Goal: Information Seeking & Learning: Learn about a topic

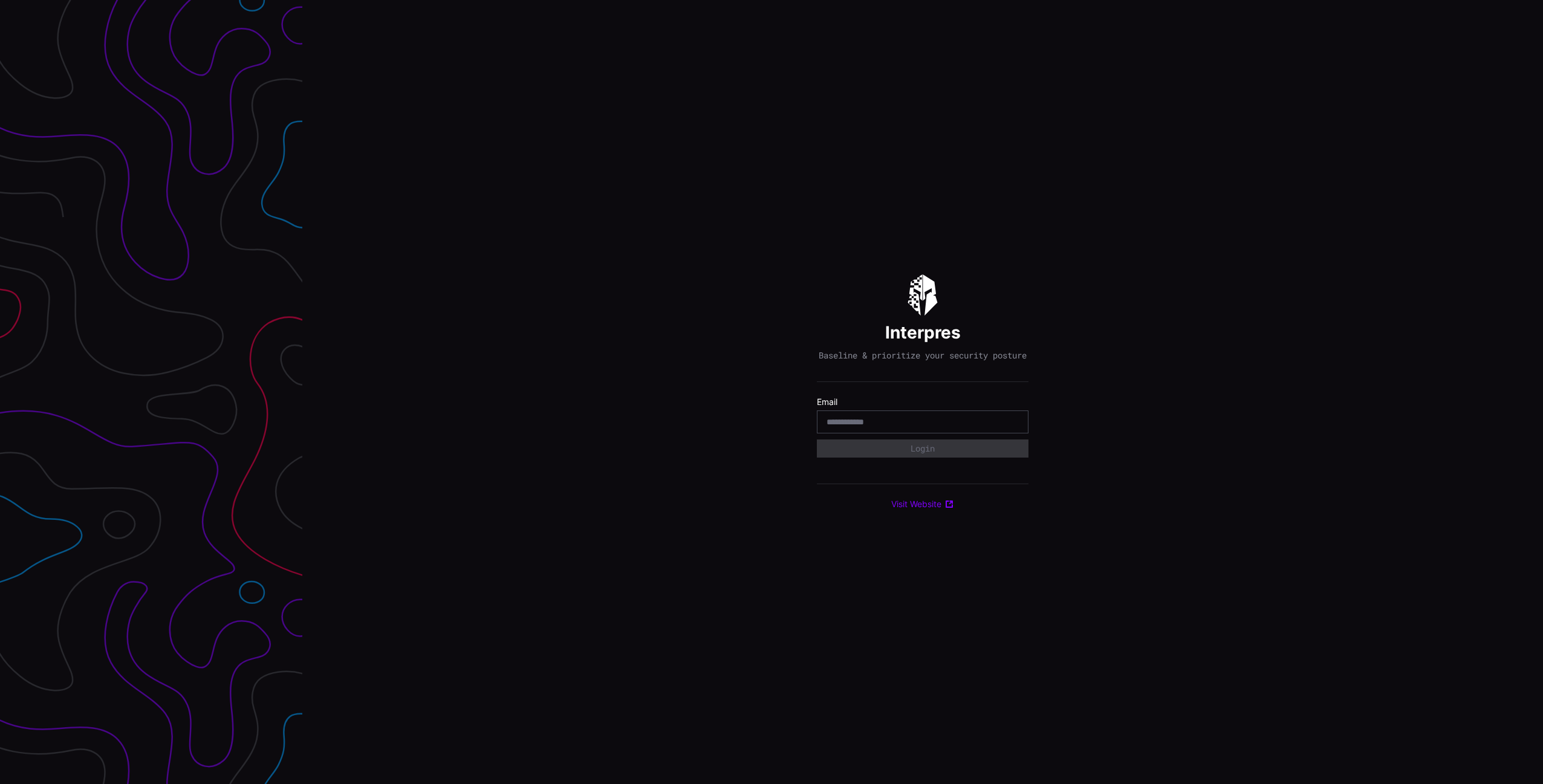
type input "**********"
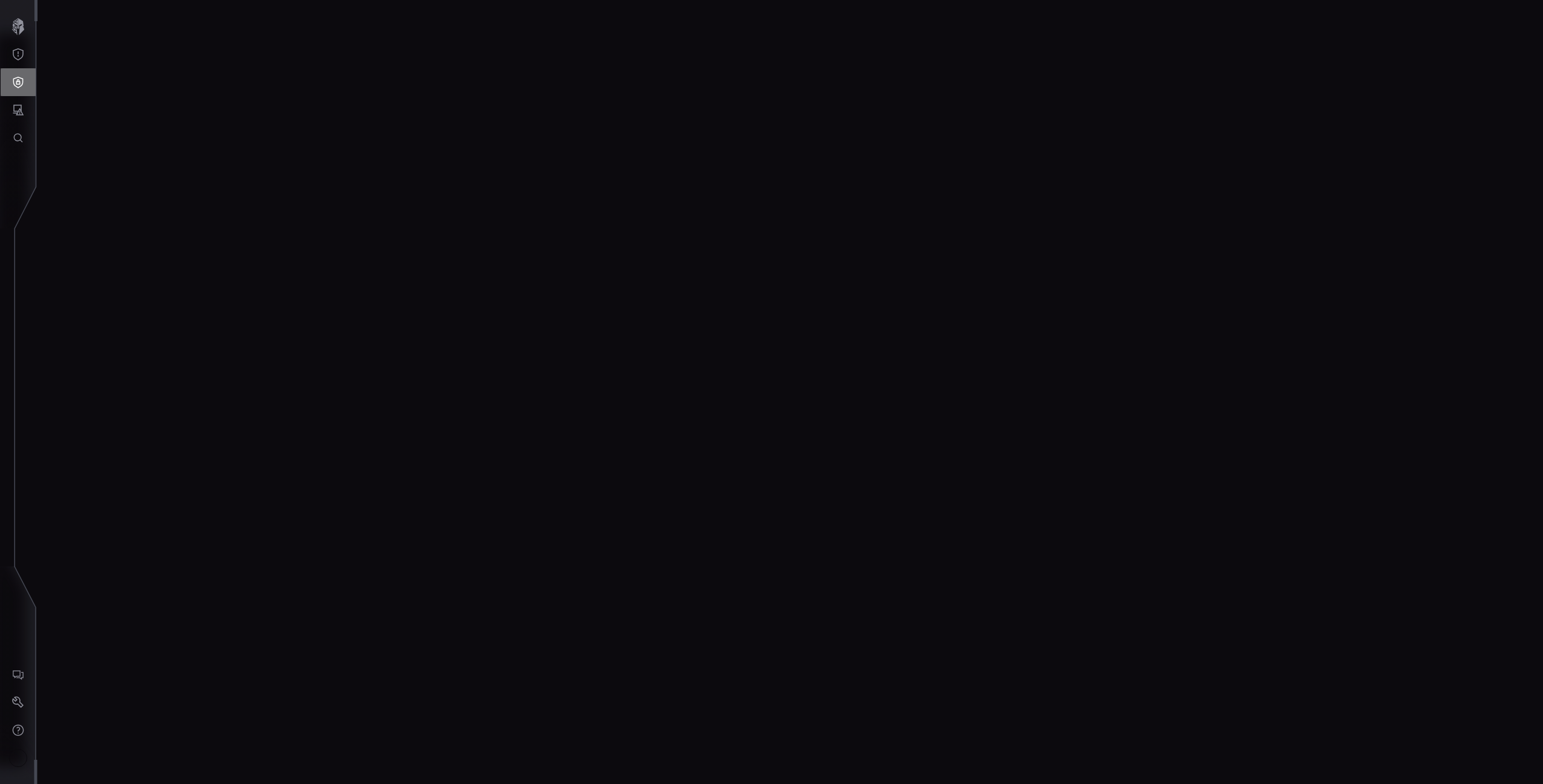
click at [18, 79] on icon "Defense Surface" at bounding box center [19, 82] width 10 height 11
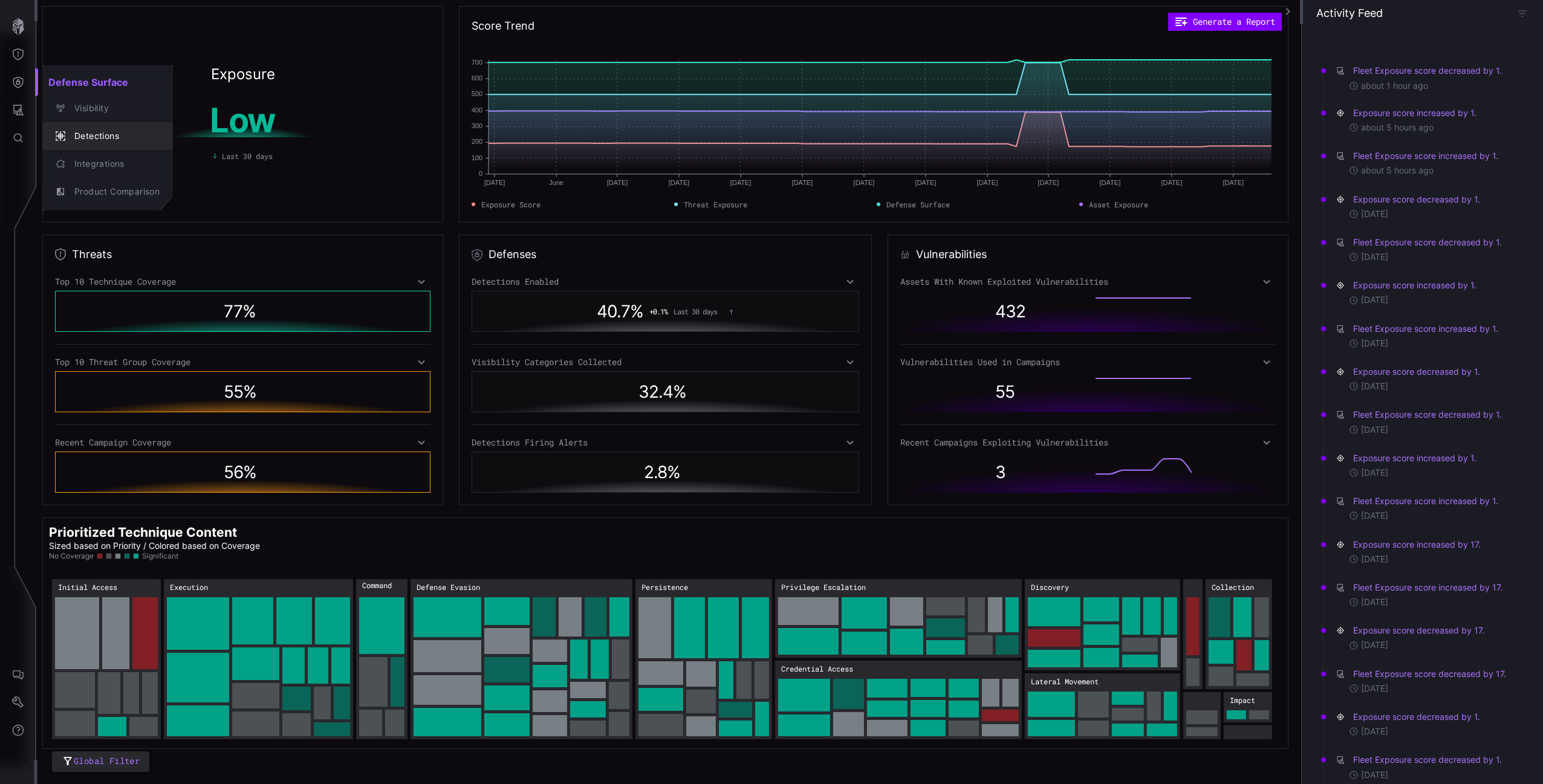
click at [105, 136] on div "Detections" at bounding box center [113, 136] width 91 height 15
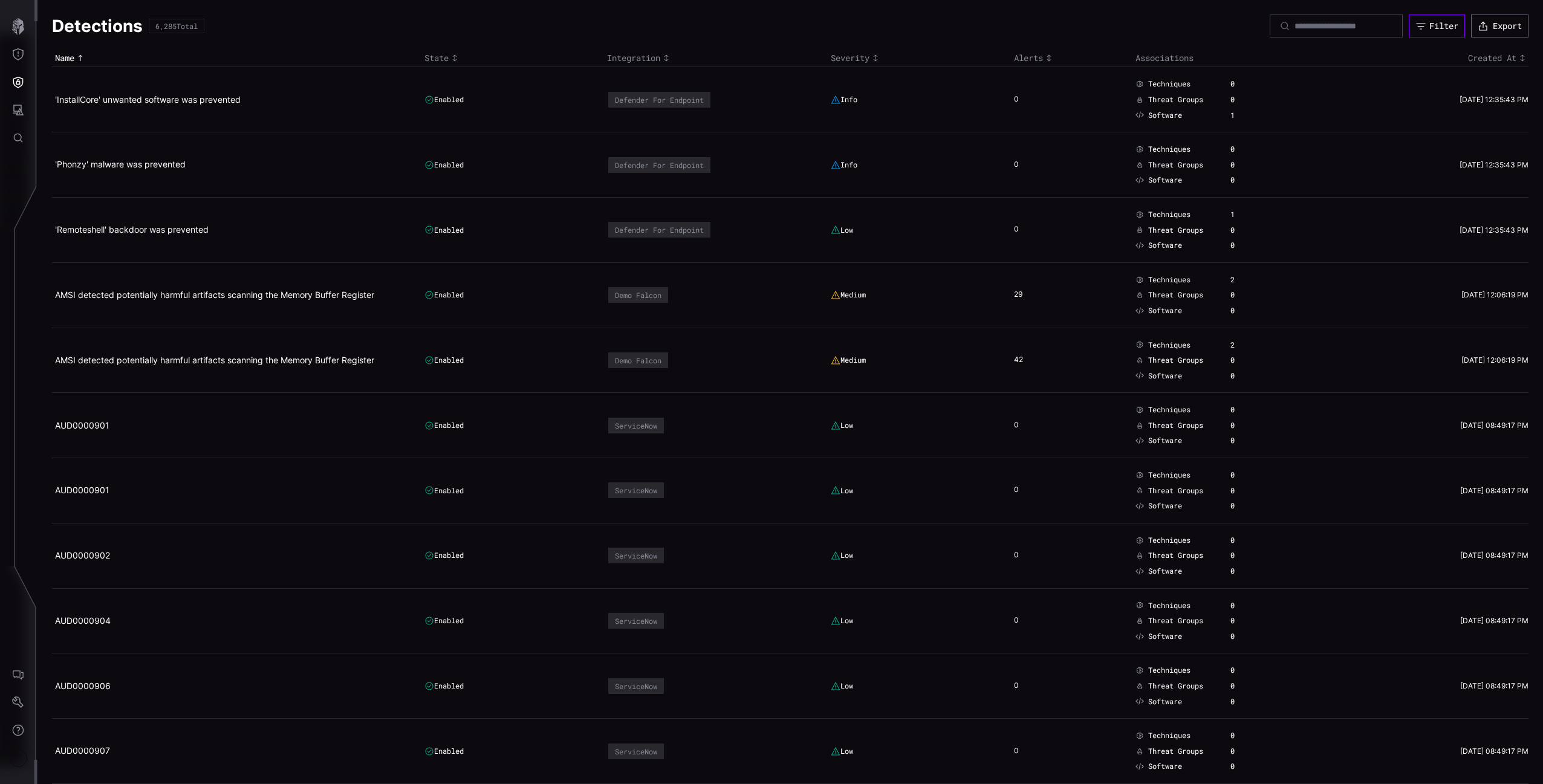
click at [1429, 29] on div "Filter" at bounding box center [1443, 26] width 29 height 11
click at [1127, 28] on div "Detections 6,285 Total Filter Export" at bounding box center [790, 26] width 1477 height 23
click at [18, 101] on button "Attack Surface" at bounding box center [18, 110] width 35 height 28
click at [109, 163] on div "Assets" at bounding box center [100, 164] width 64 height 15
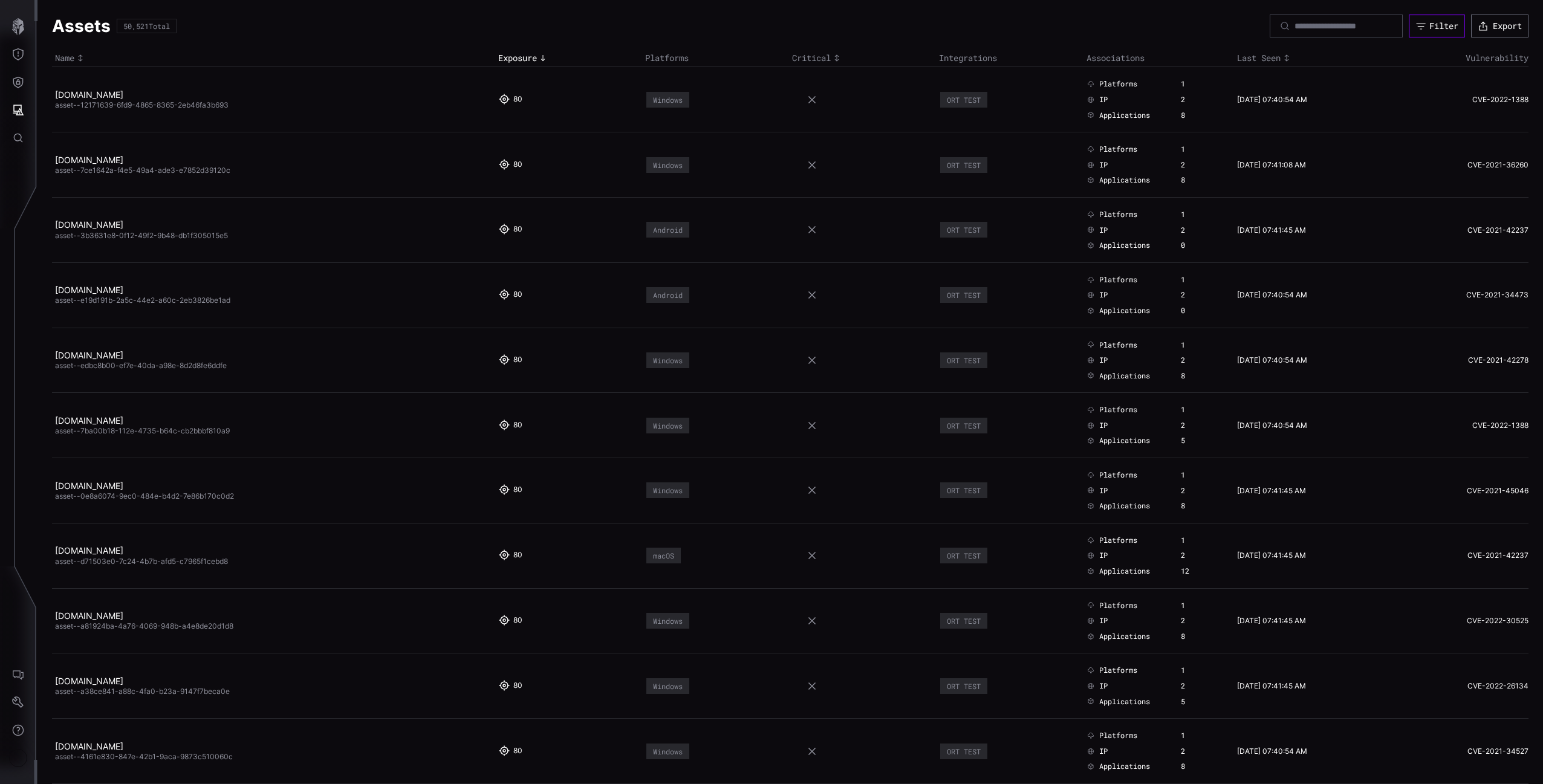
click at [1415, 23] on icon "button" at bounding box center [1420, 26] width 11 height 11
click at [17, 82] on icon "Defense Surface" at bounding box center [19, 82] width 10 height 11
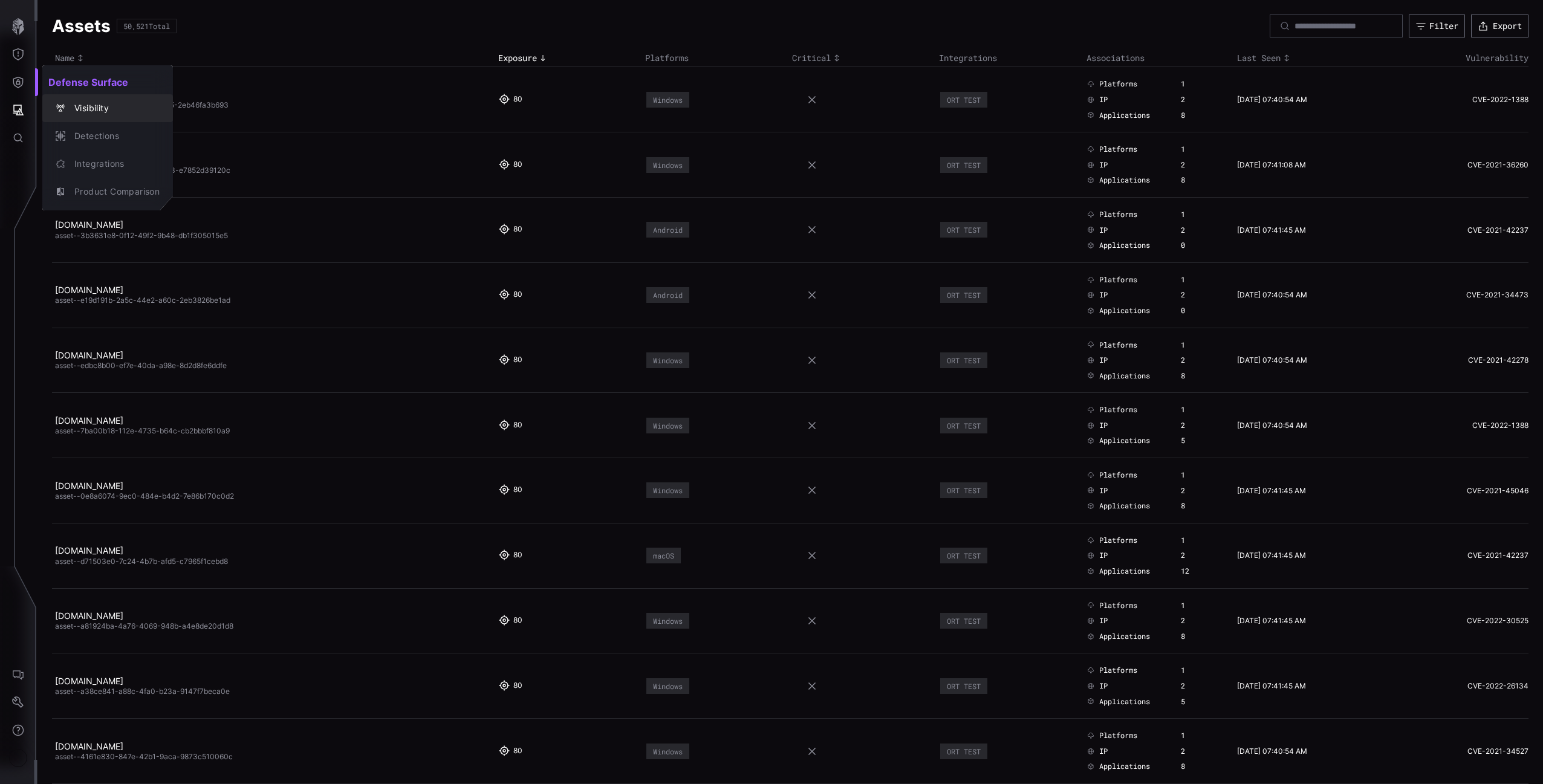
click at [80, 106] on div "Visibility" at bounding box center [113, 109] width 91 height 15
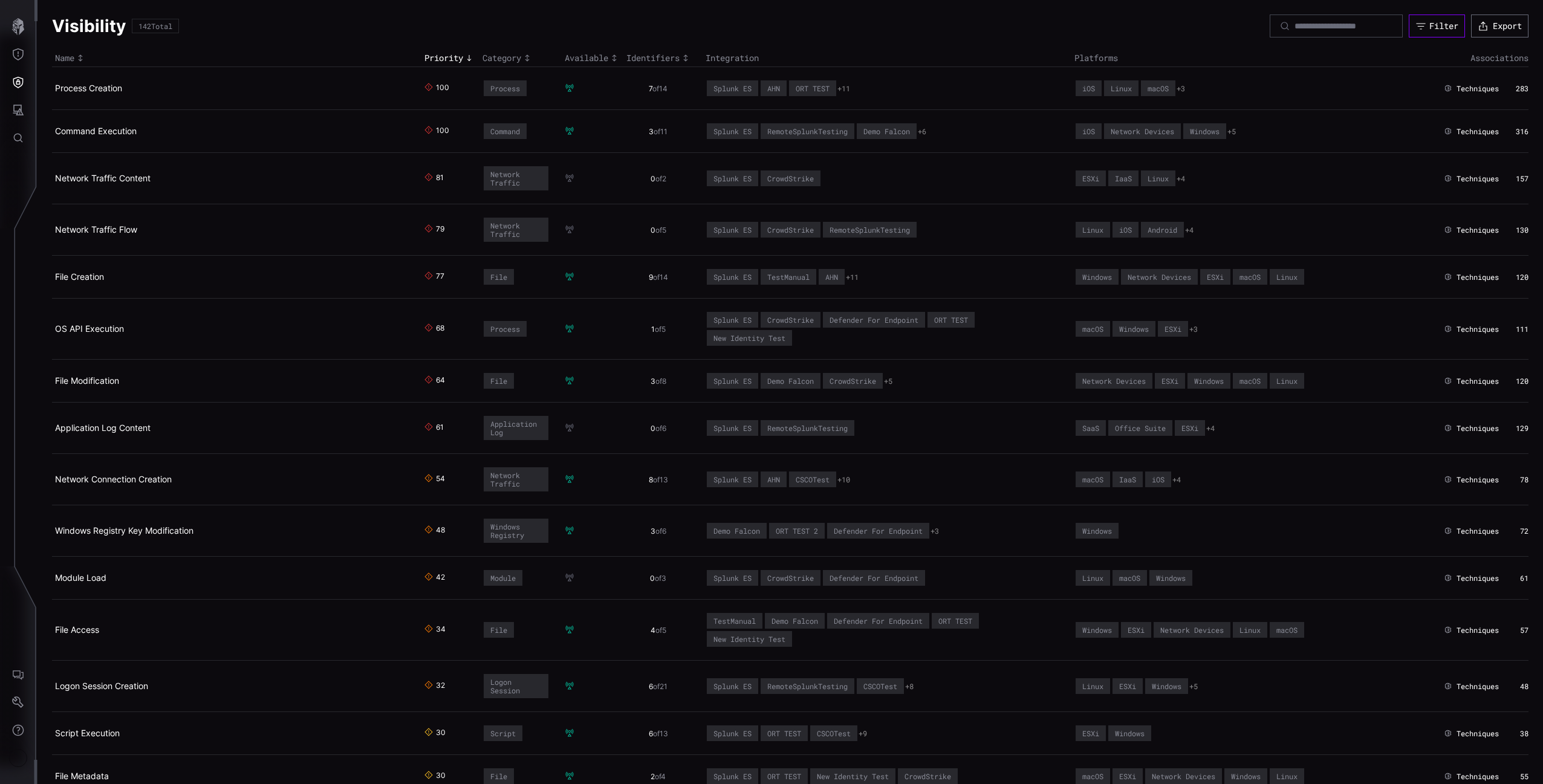
click at [1412, 37] on div "Filter Export" at bounding box center [1399, 26] width 259 height 23
click at [34, 57] on button "Threat Exposure" at bounding box center [18, 54] width 35 height 28
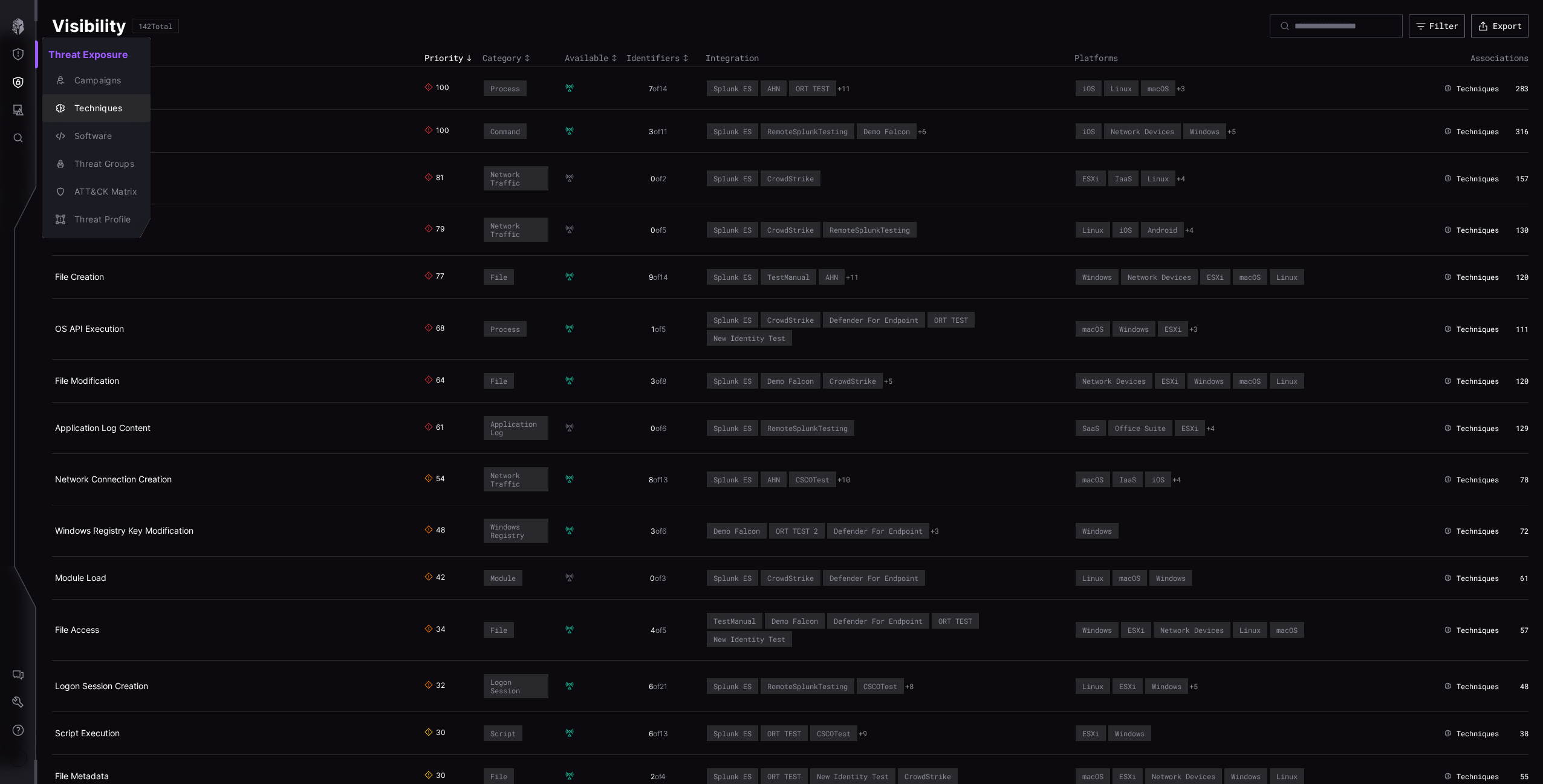
click at [100, 106] on div "Techniques" at bounding box center [102, 109] width 69 height 15
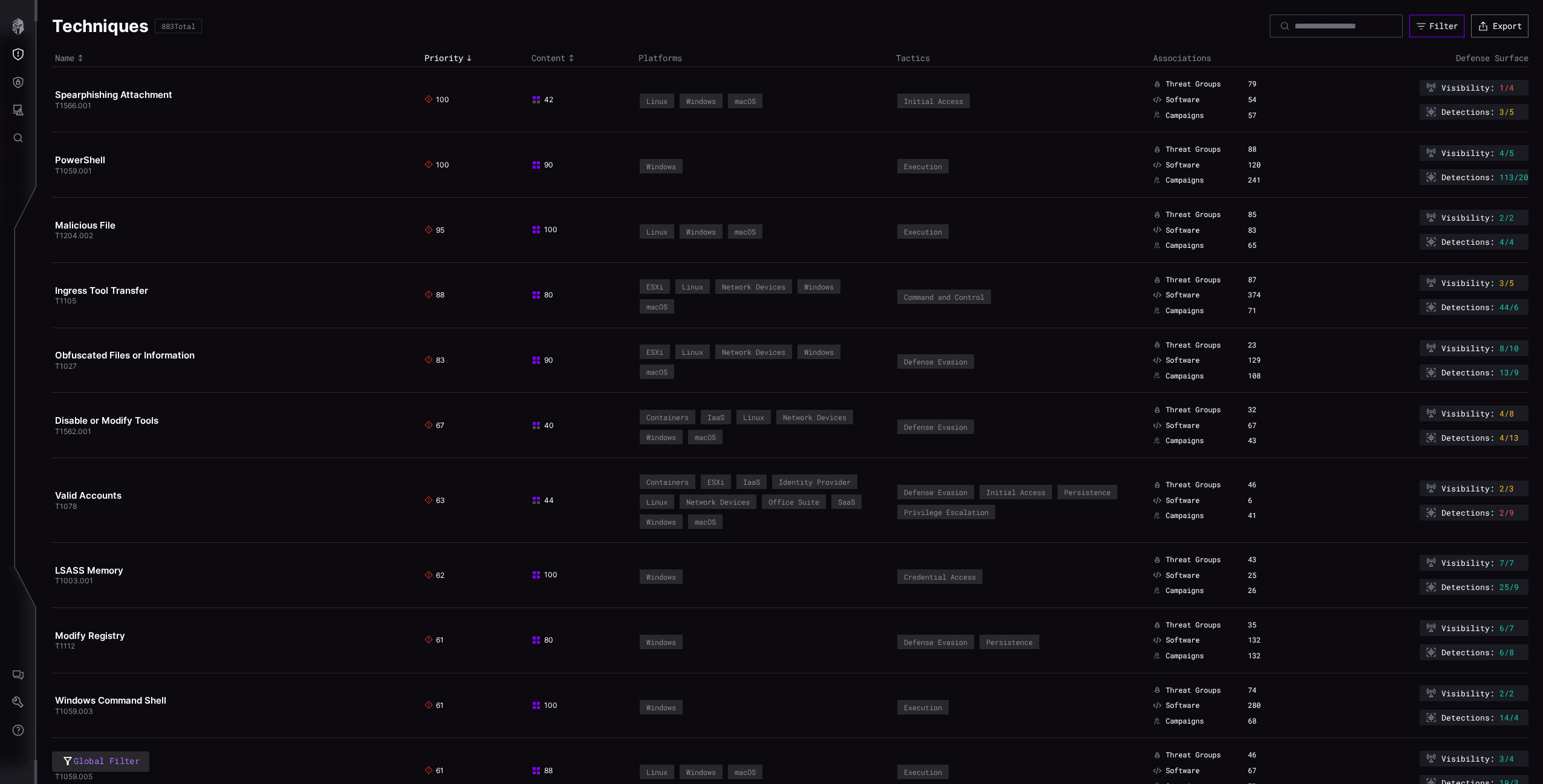
click at [1429, 22] on div "Filter" at bounding box center [1443, 26] width 28 height 11
click at [34, 95] on button "Defense Surface" at bounding box center [18, 82] width 35 height 28
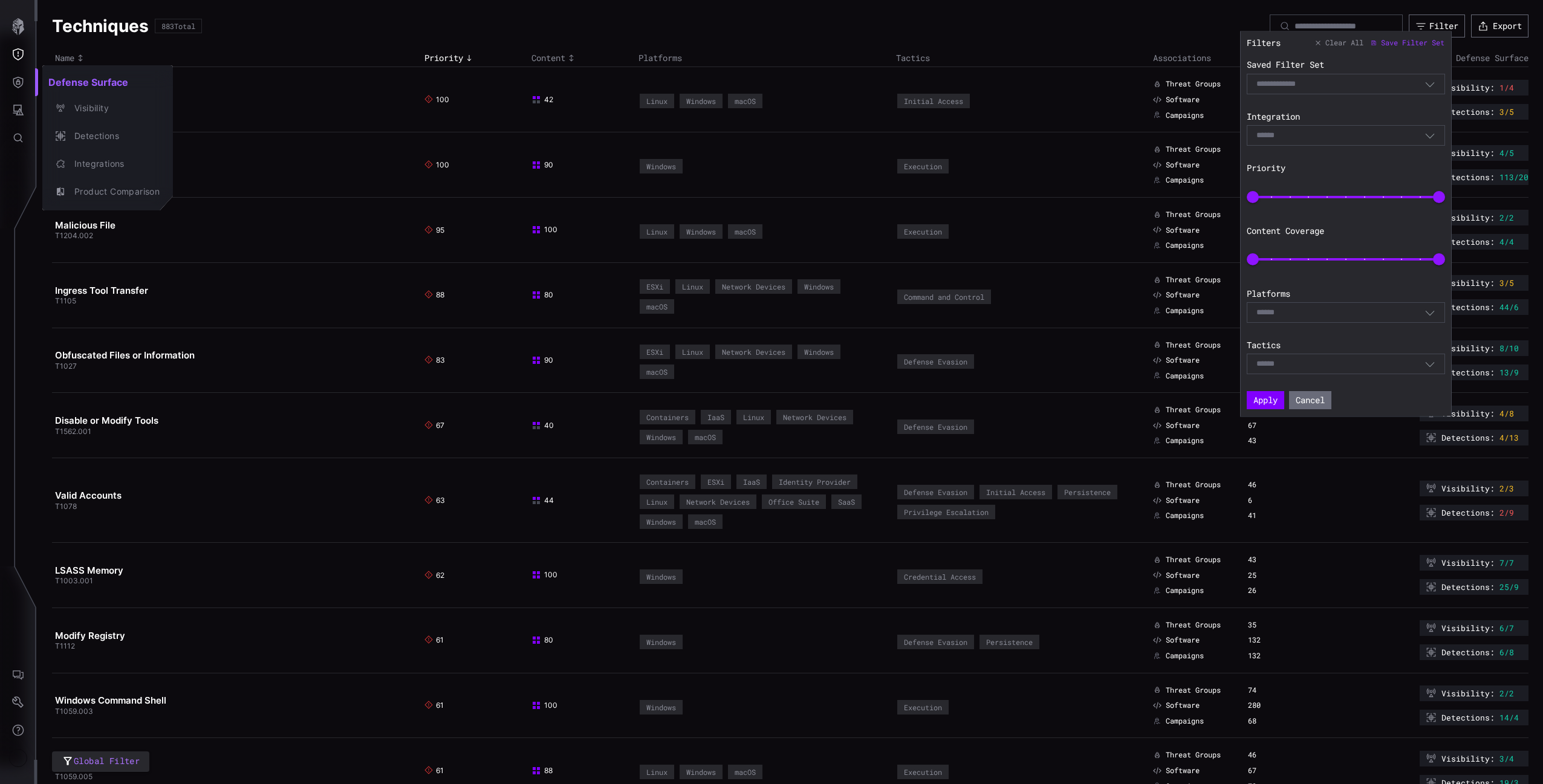
click at [22, 88] on div at bounding box center [772, 392] width 1543 height 784
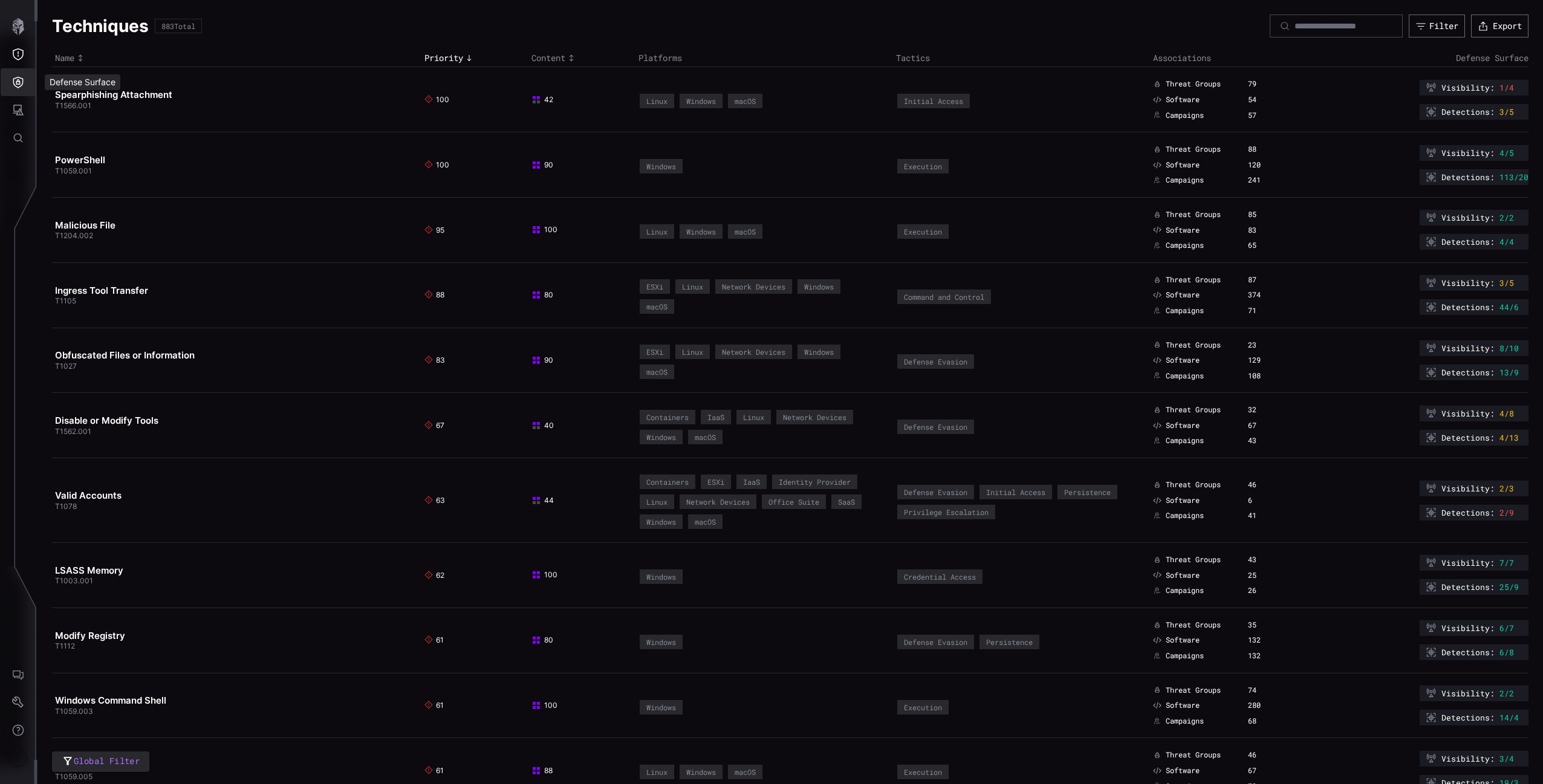
click at [28, 91] on button "Defense Surface" at bounding box center [18, 82] width 35 height 28
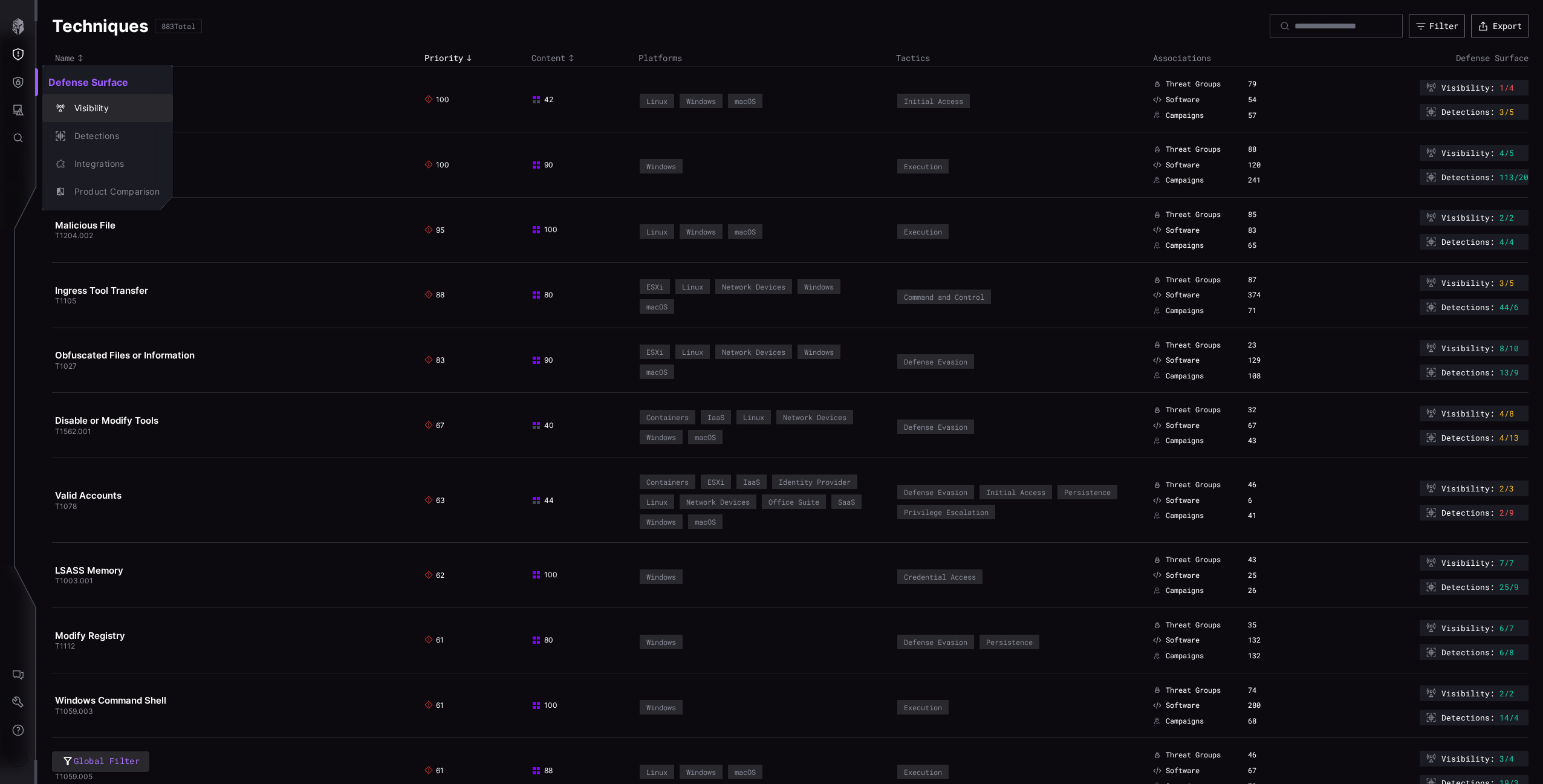
click at [87, 123] on button "Detections" at bounding box center [107, 135] width 130 height 28
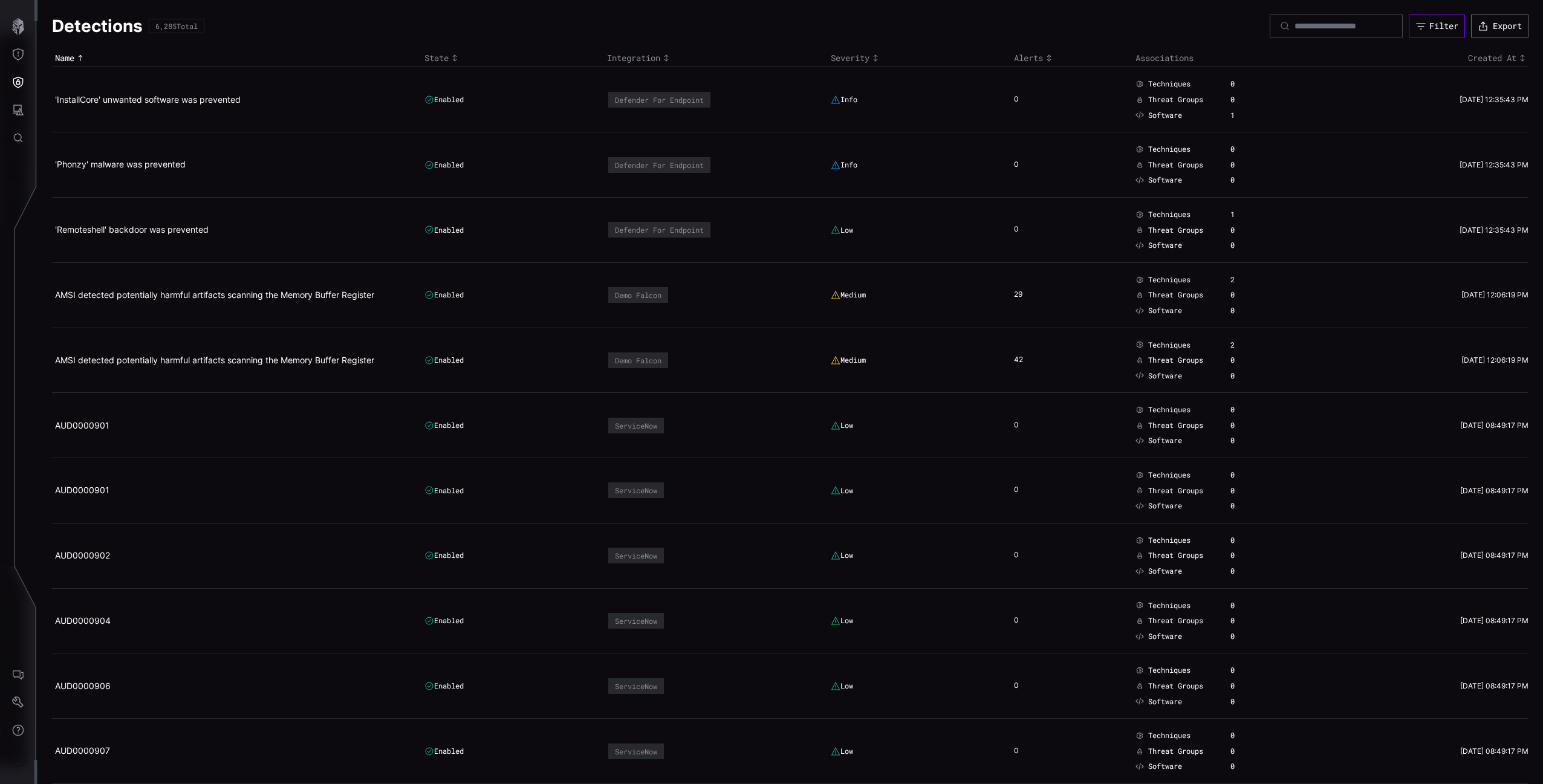
click at [1419, 31] on button "Filter" at bounding box center [1437, 26] width 56 height 23
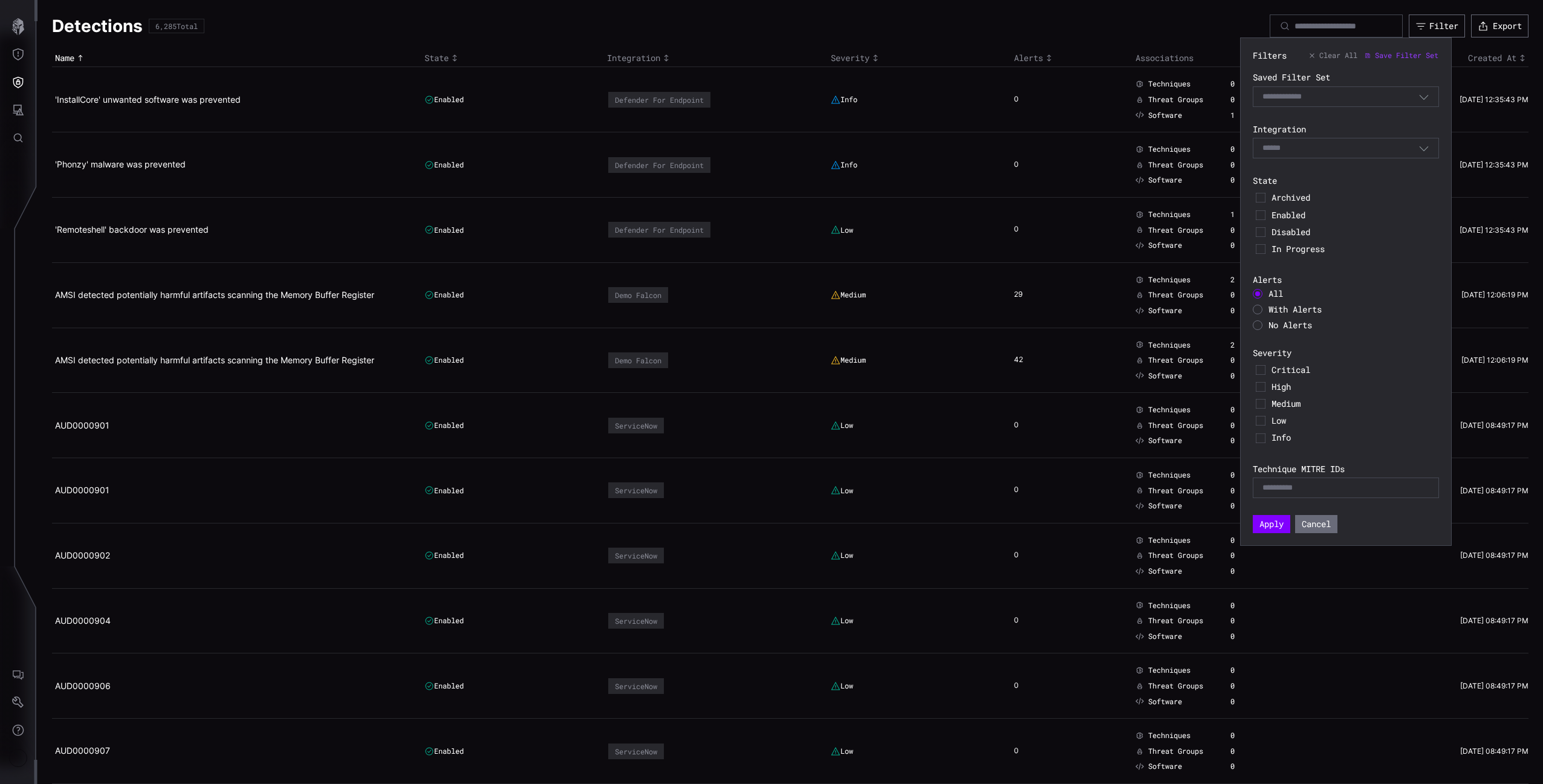
click at [1272, 314] on span "With Alerts" at bounding box center [1294, 308] width 53 height 11
click at [1264, 329] on div "No Alerts" at bounding box center [1345, 324] width 186 height 9
click at [1262, 325] on div at bounding box center [1257, 324] width 9 height 9
click at [1260, 297] on div "All" at bounding box center [1345, 293] width 186 height 9
click at [1259, 296] on div at bounding box center [1257, 293] width 9 height 9
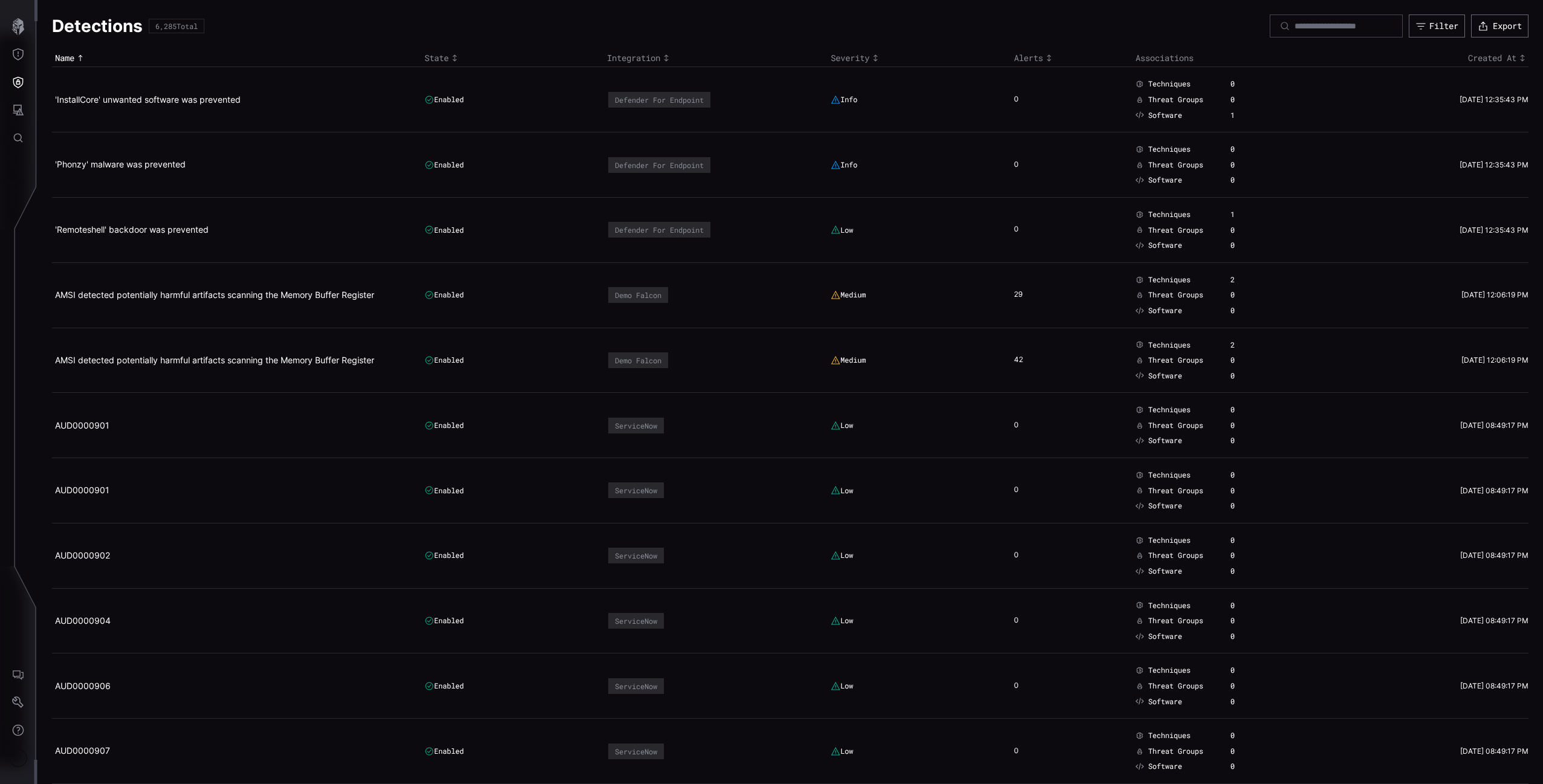
click at [840, 381] on td "Medium" at bounding box center [919, 360] width 182 height 66
click at [22, 109] on icon "Attack Surface" at bounding box center [18, 110] width 12 height 12
click at [114, 178] on button "Identities" at bounding box center [94, 192] width 103 height 28
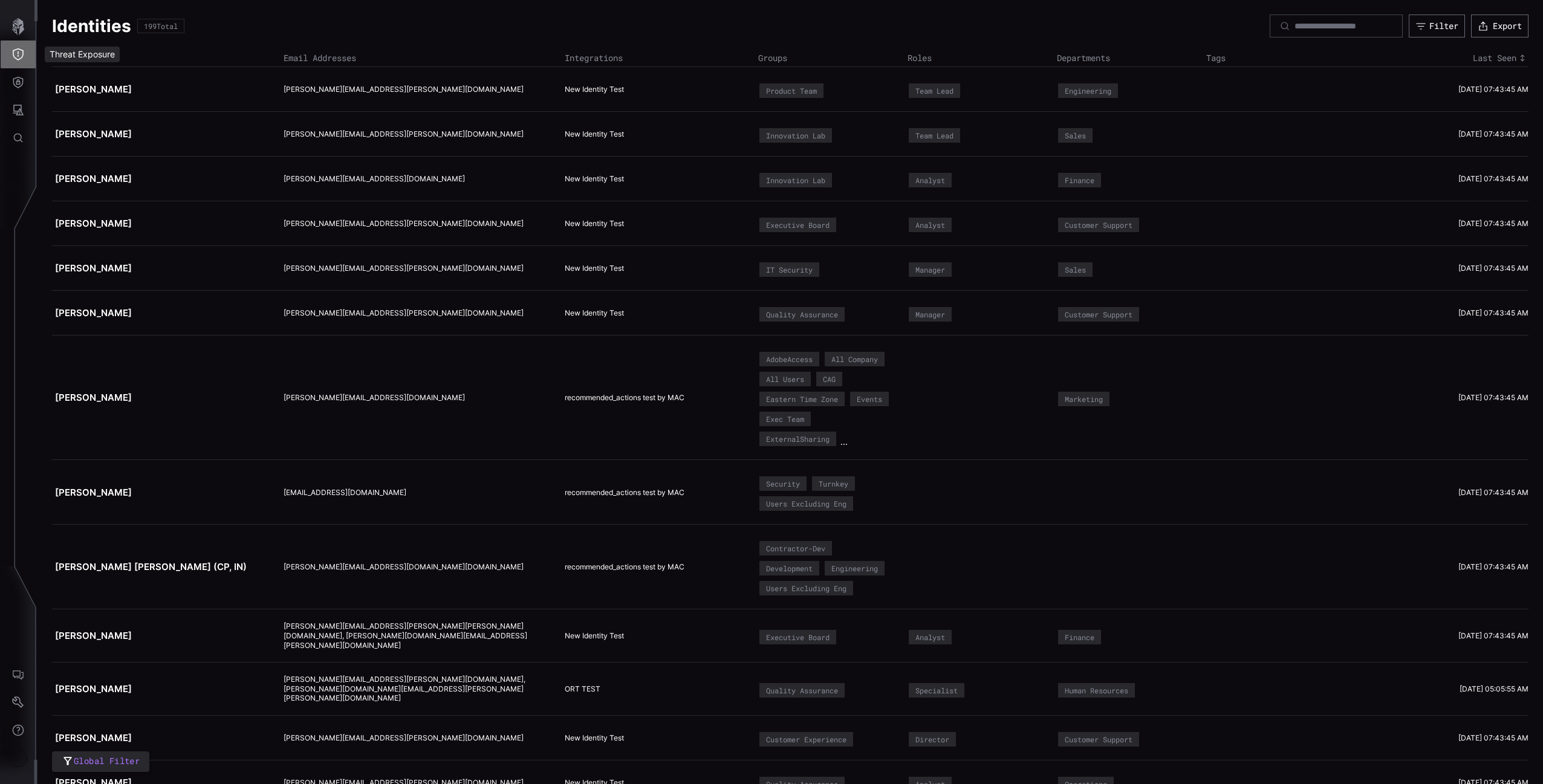
click at [14, 61] on button "Threat Exposure" at bounding box center [18, 54] width 35 height 28
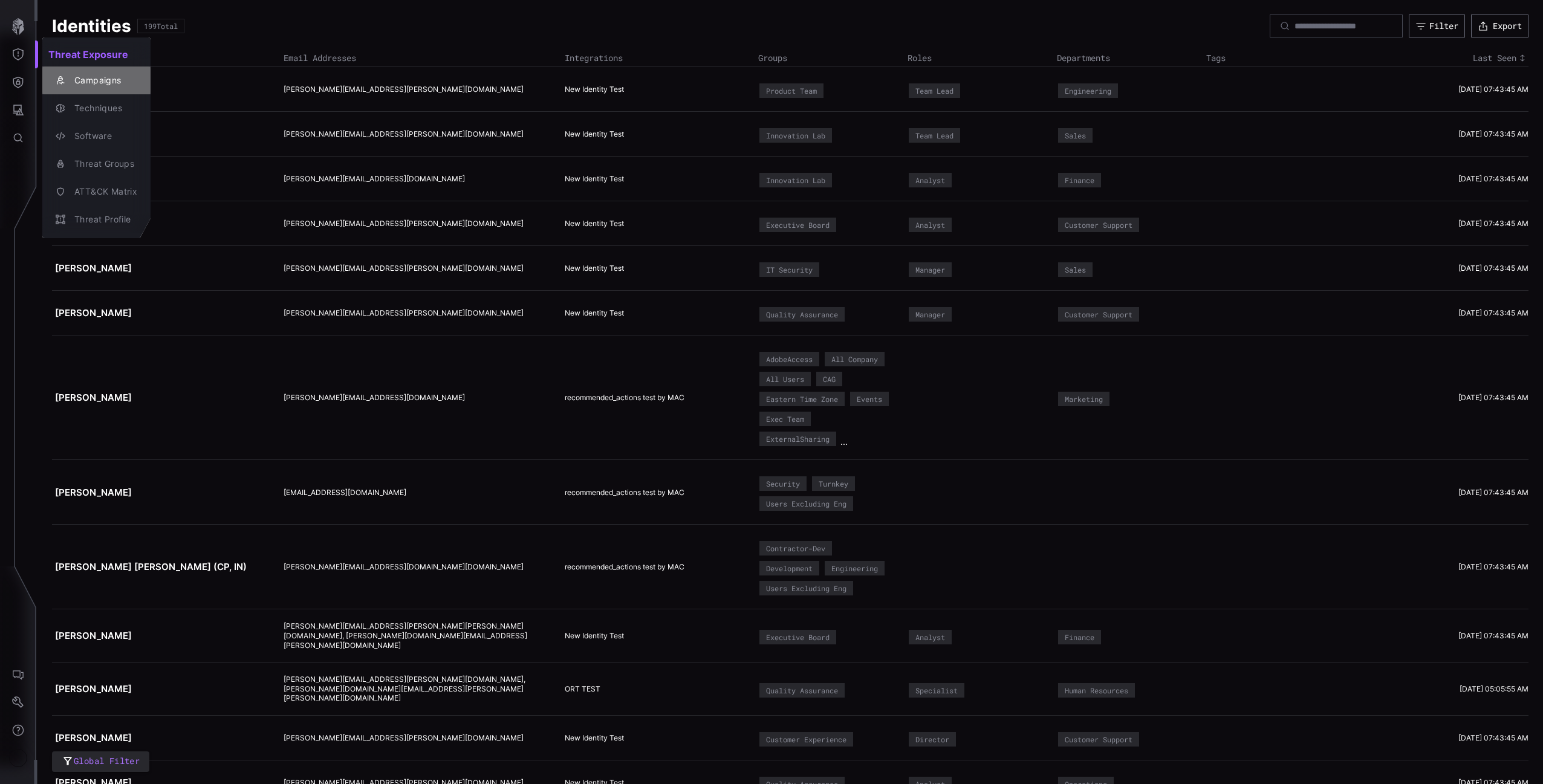
click at [66, 80] on div "button" at bounding box center [61, 80] width 13 height 9
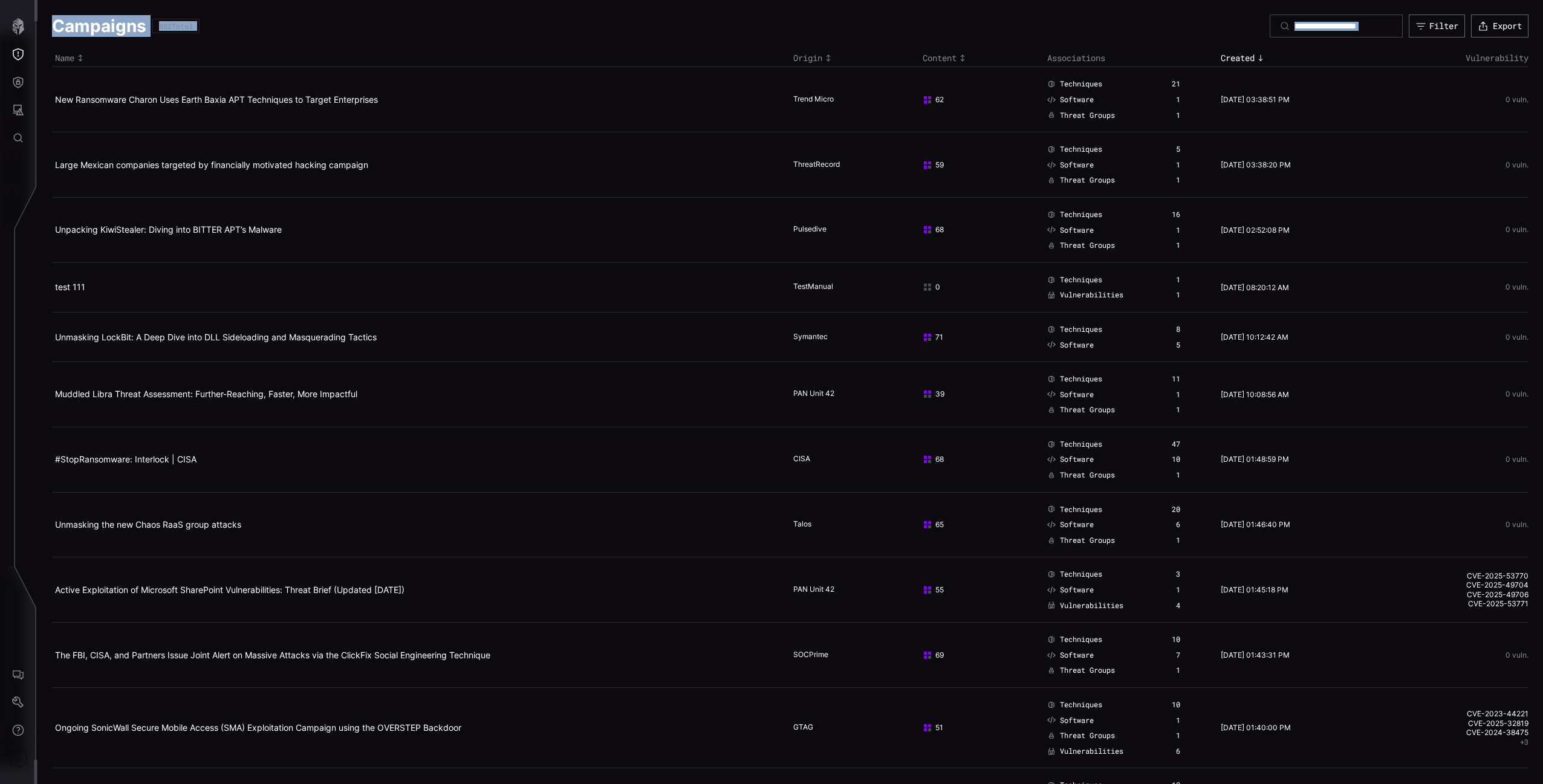
click at [35, 94] on div "Campaigns 852 Total Filter Export Name Origin Content Associations Created Vuln…" at bounding box center [772, 392] width 1543 height 784
click at [20, 83] on icon "Defense Surface" at bounding box center [18, 82] width 12 height 12
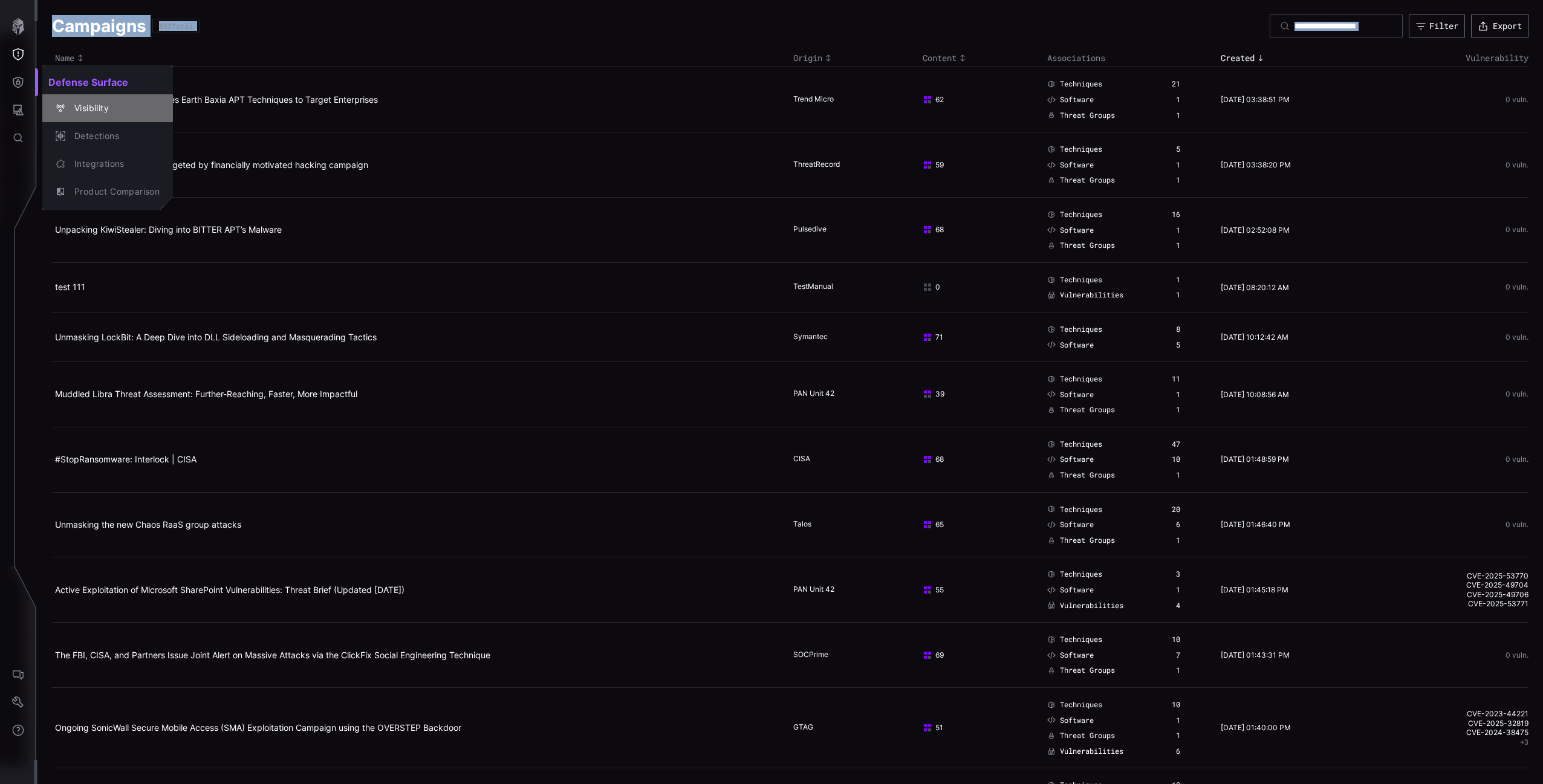
click at [74, 105] on div "Visibility" at bounding box center [113, 109] width 91 height 15
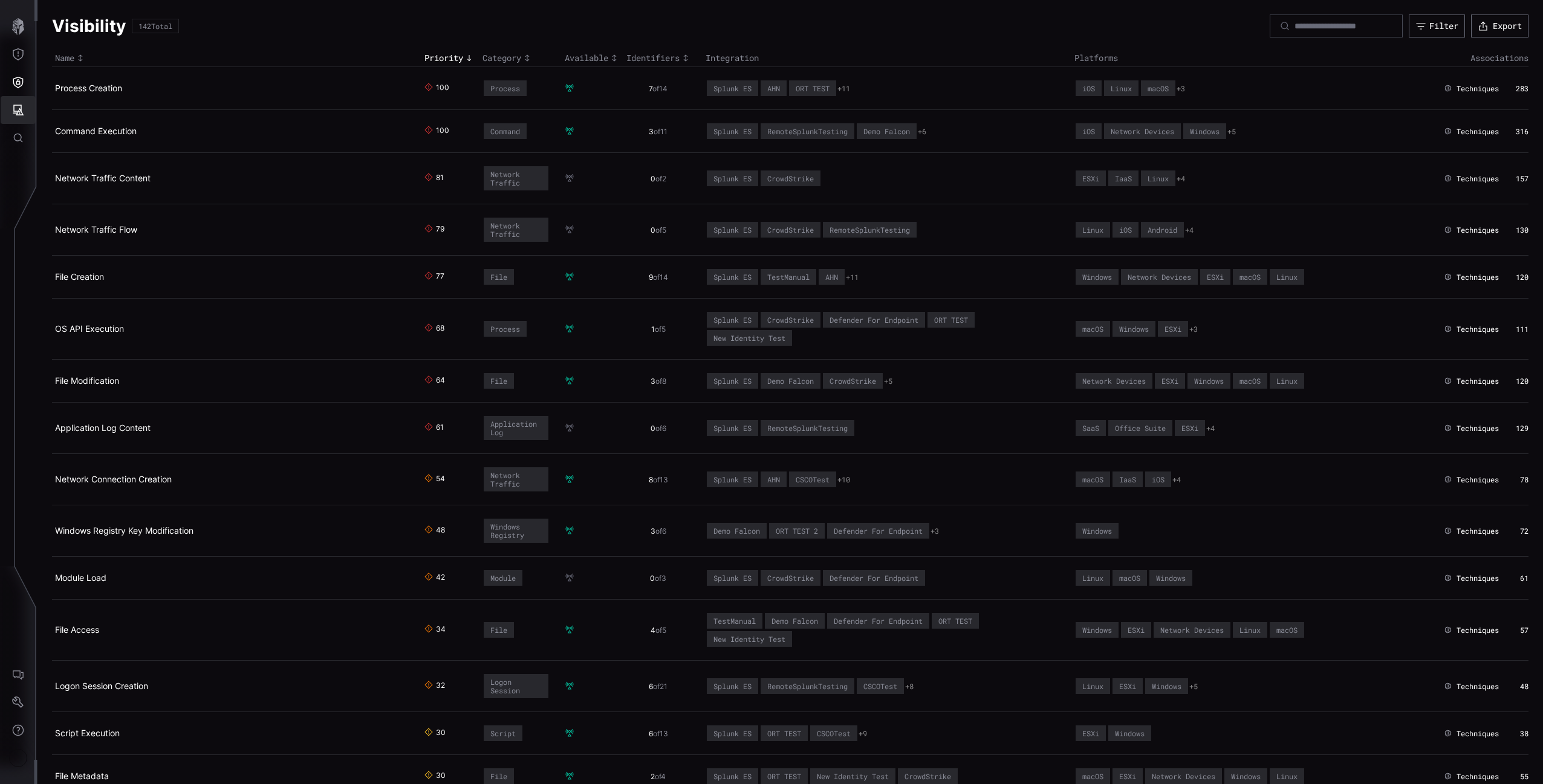
click at [24, 97] on button "Attack Surface" at bounding box center [18, 110] width 35 height 28
click at [77, 145] on button "Vulnerabilities" at bounding box center [94, 135] width 103 height 28
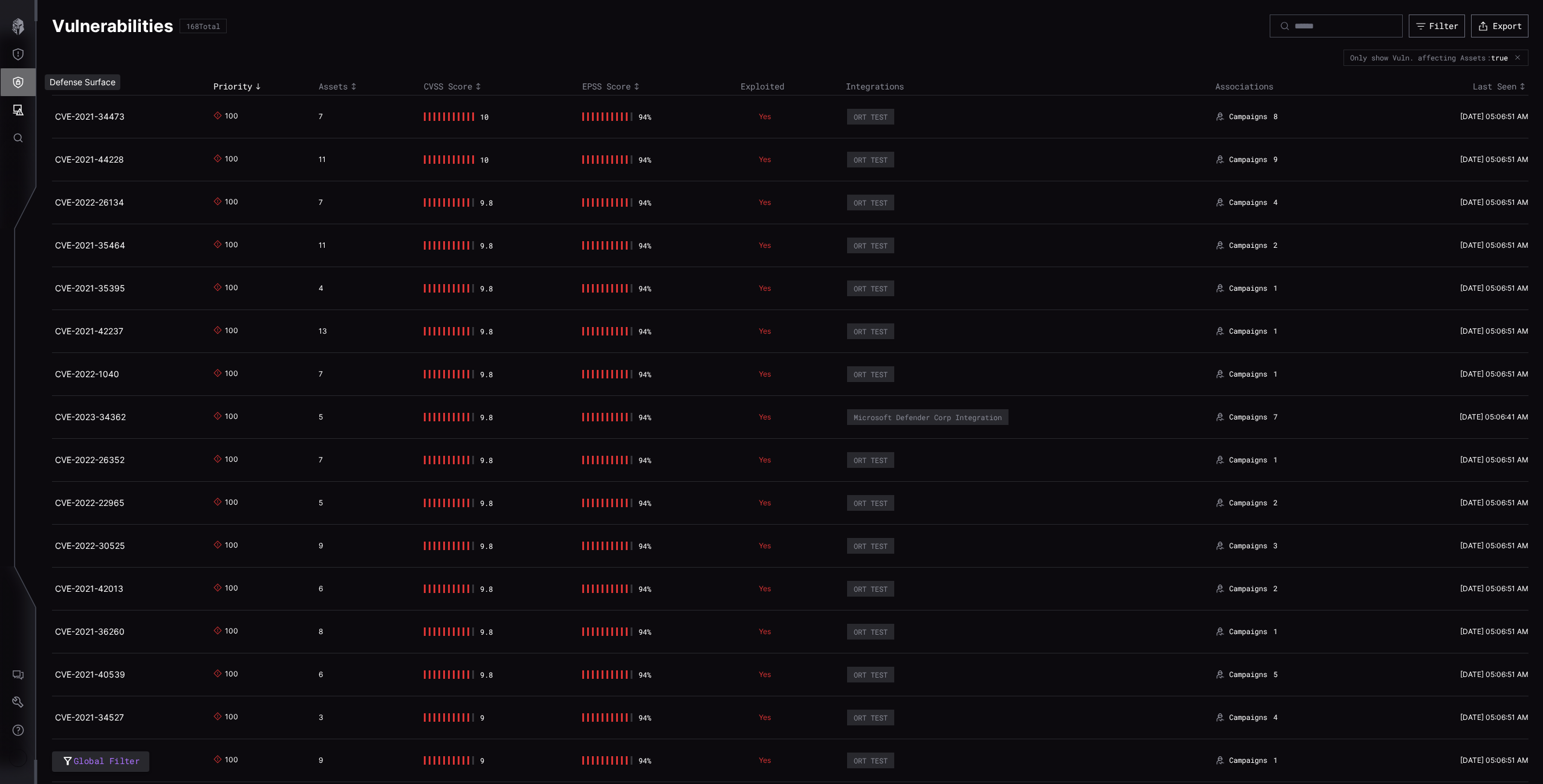
click at [12, 85] on icon "Defense Surface" at bounding box center [18, 82] width 12 height 12
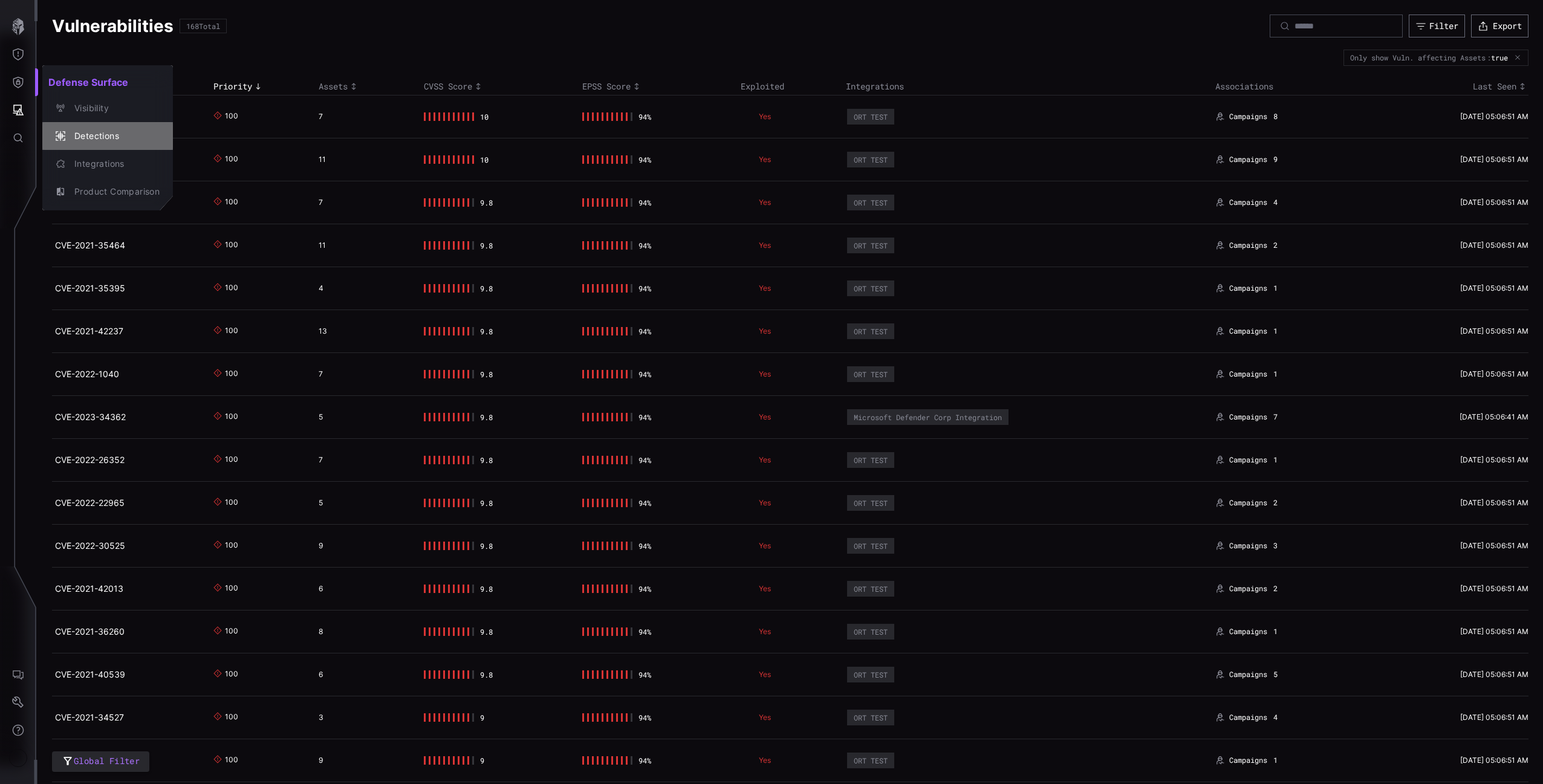
click at [73, 128] on div "Detections" at bounding box center [107, 136] width 121 height 17
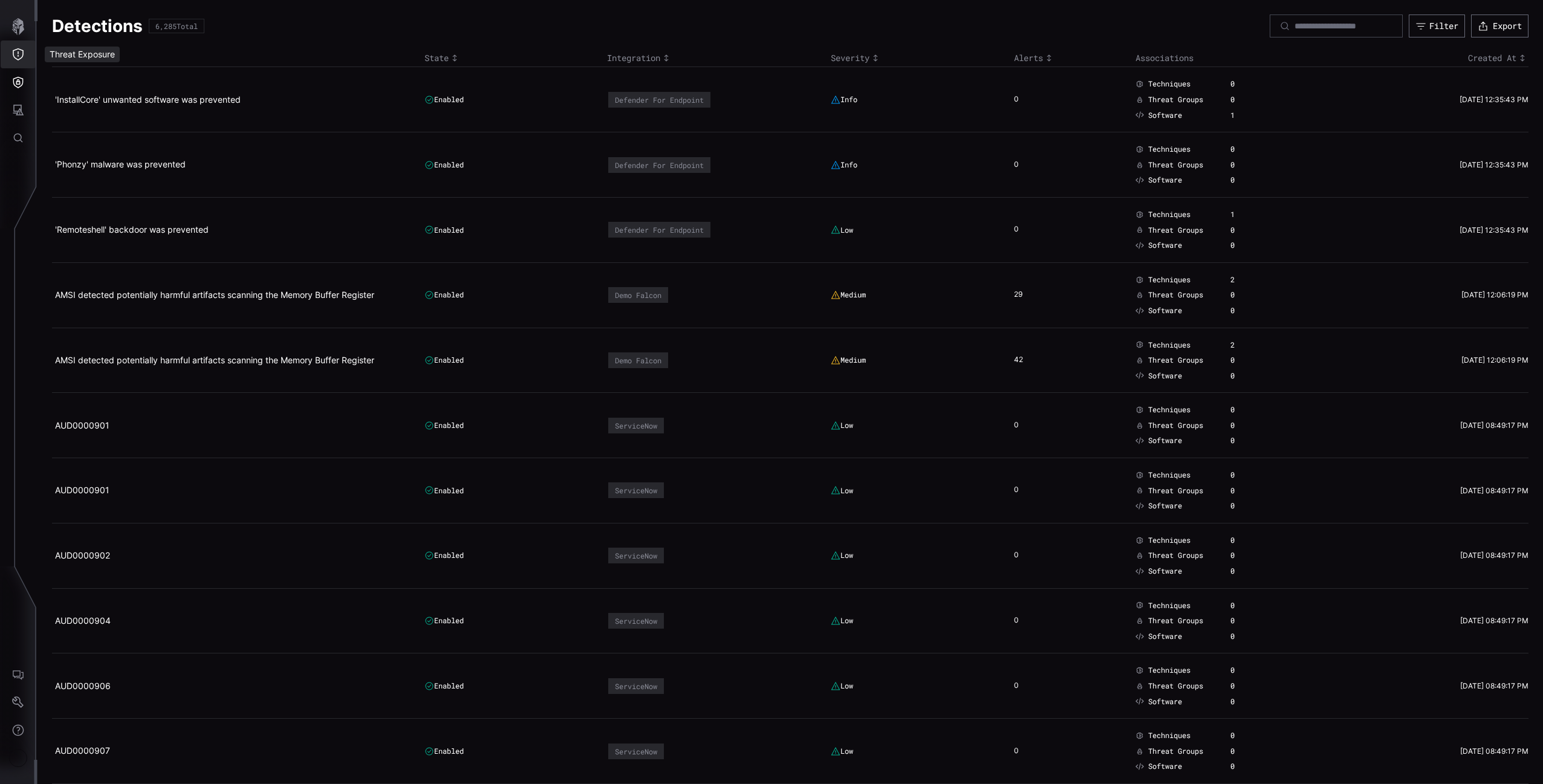
click at [14, 59] on icon "Threat Exposure" at bounding box center [18, 54] width 12 height 12
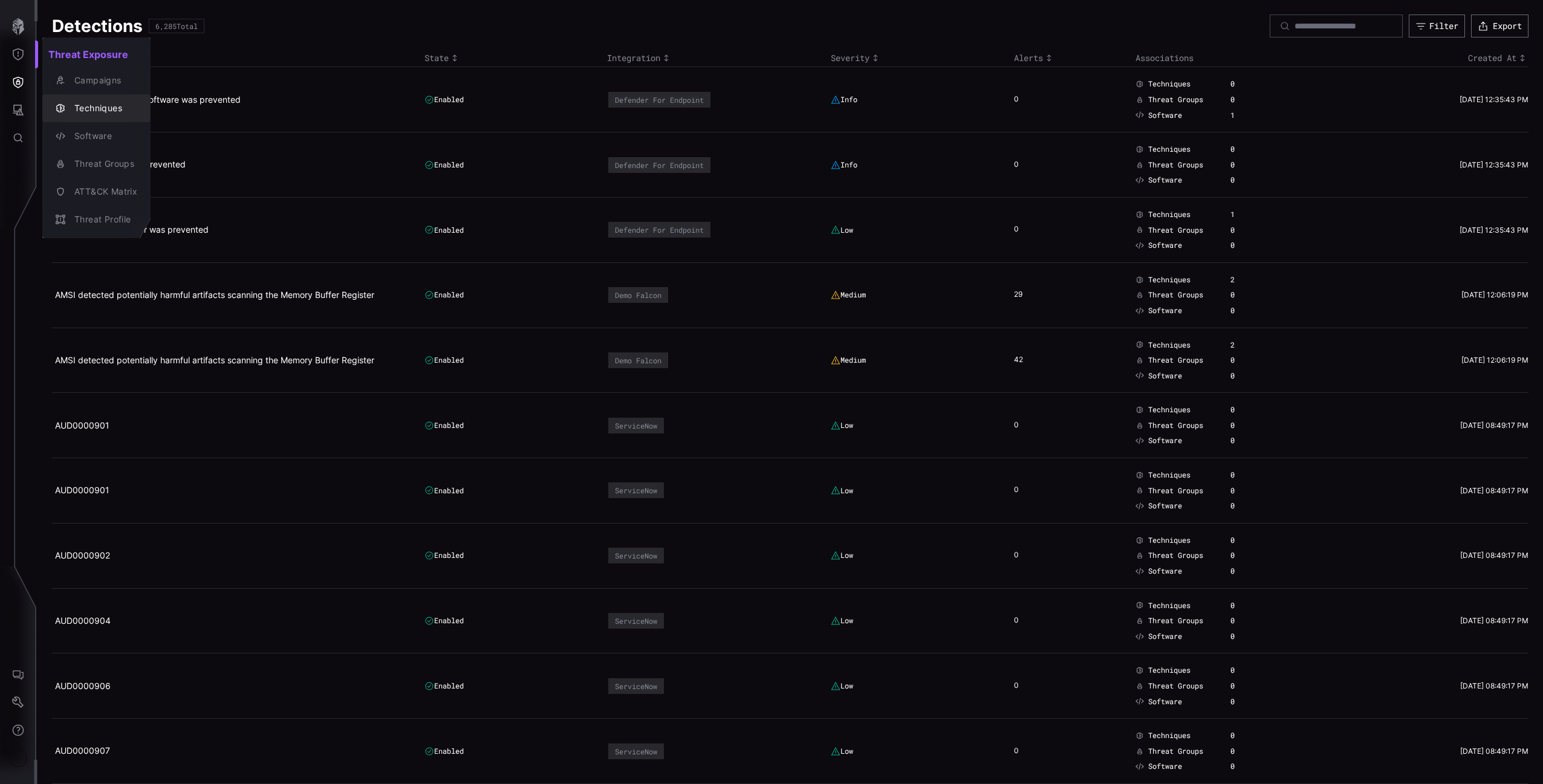
click at [83, 108] on div "Techniques" at bounding box center [102, 109] width 69 height 15
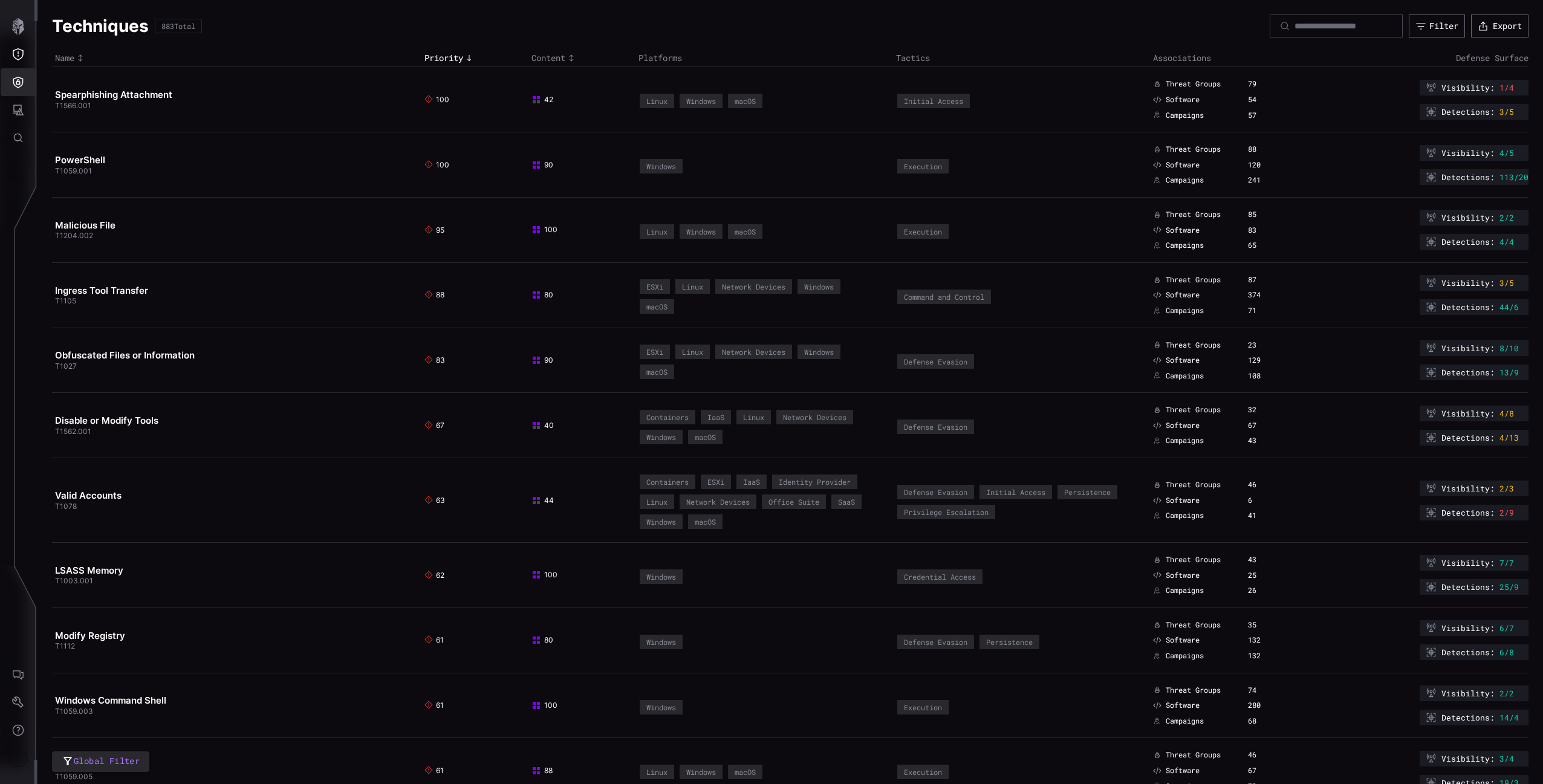
click at [18, 83] on icon "Defense Surface" at bounding box center [18, 82] width 12 height 12
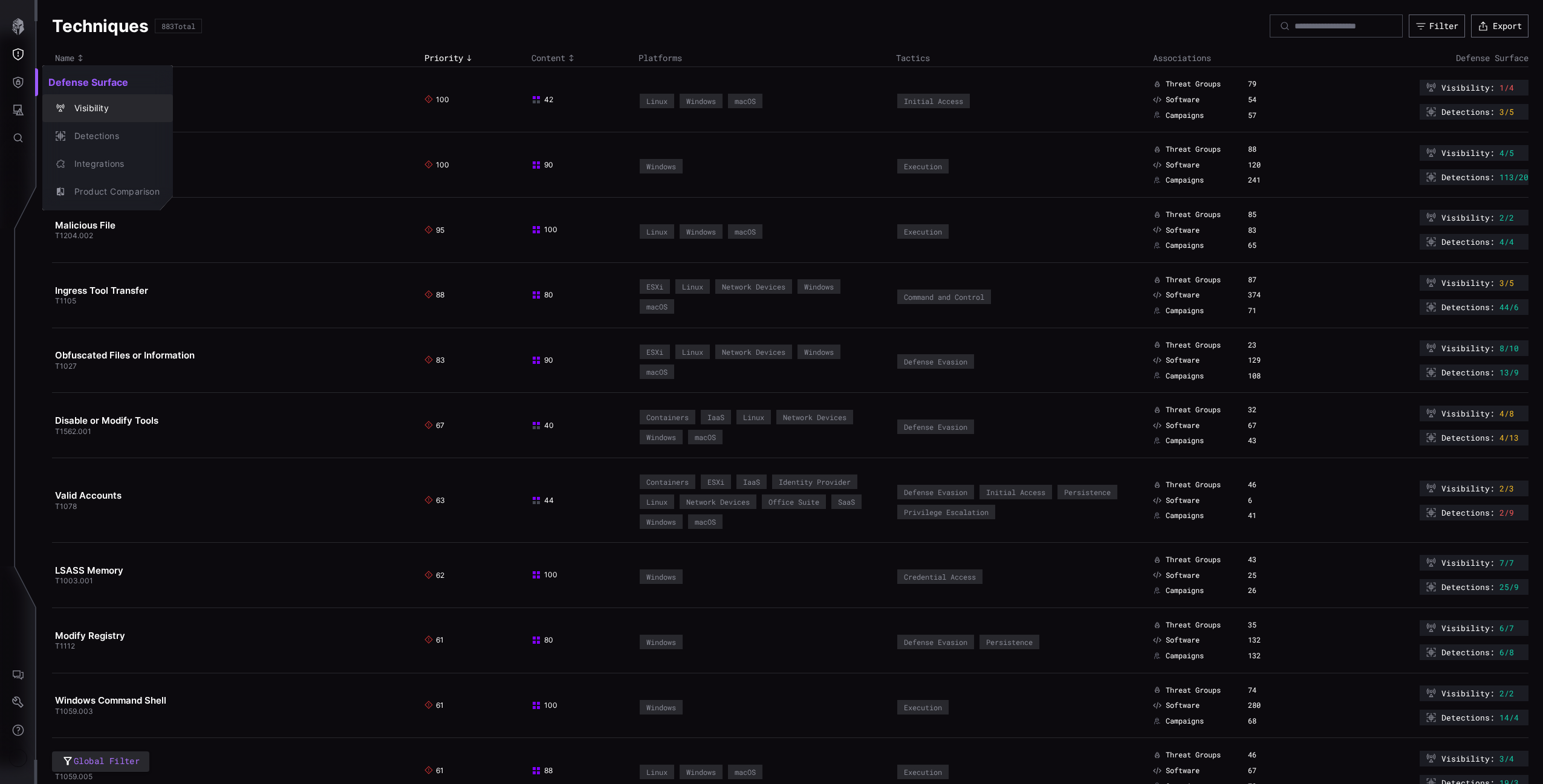
click at [77, 114] on div "Visibility" at bounding box center [113, 109] width 91 height 15
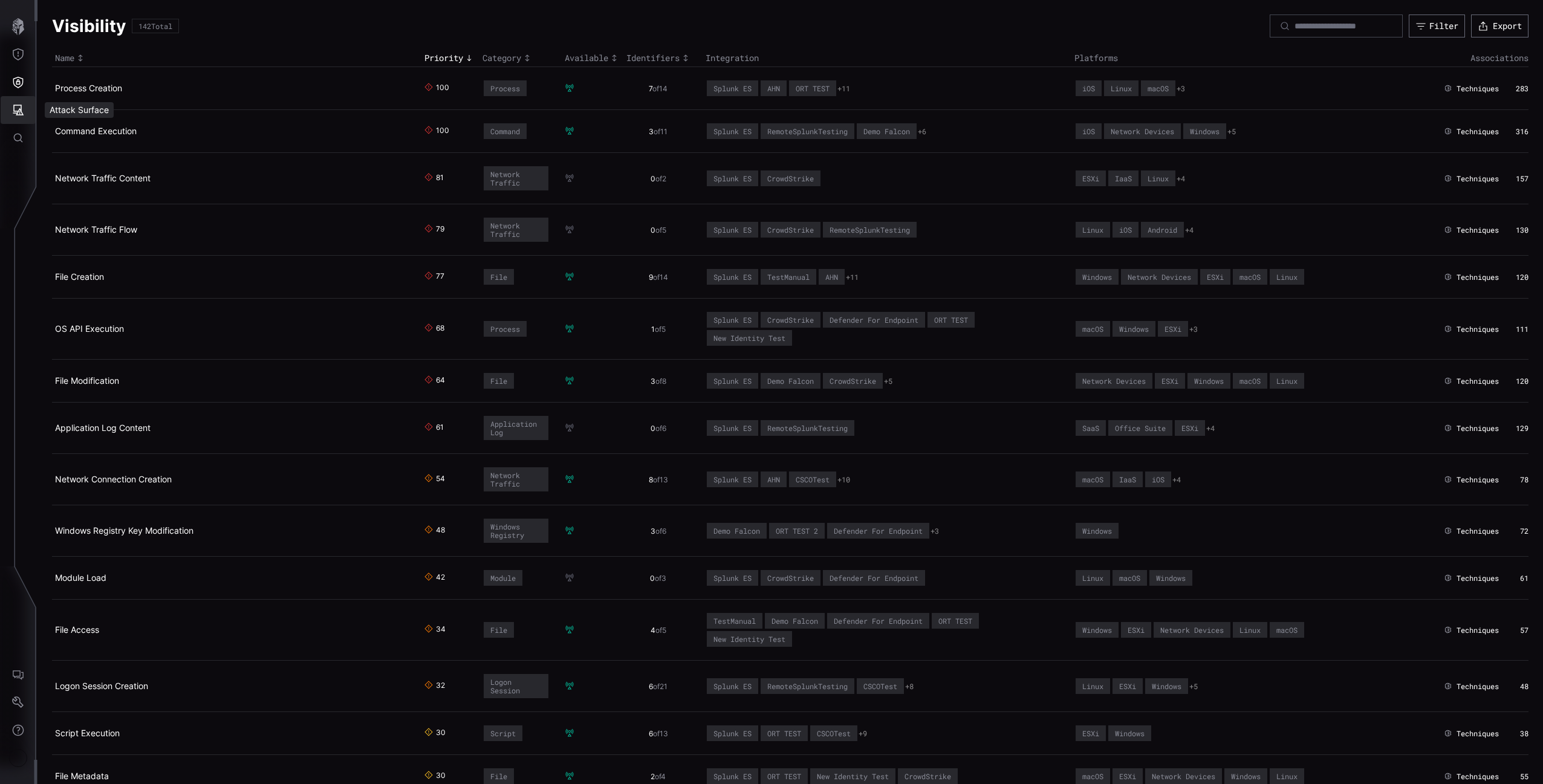
click at [12, 106] on icon "Attack Surface" at bounding box center [18, 110] width 12 height 12
click at [66, 134] on div "button" at bounding box center [61, 135] width 13 height 9
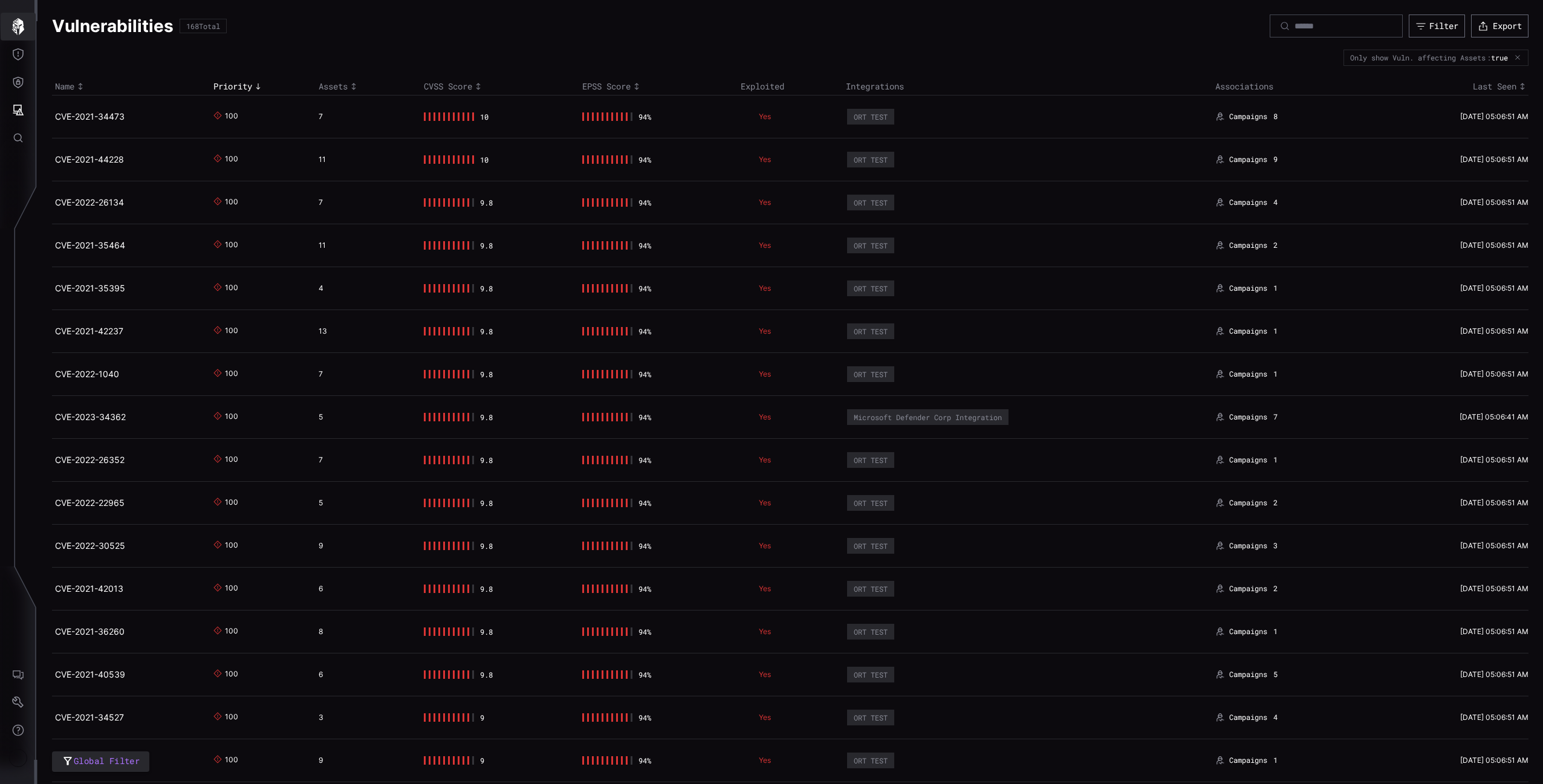
click at [25, 37] on button "button" at bounding box center [18, 26] width 35 height 28
